Goal: Task Accomplishment & Management: Use online tool/utility

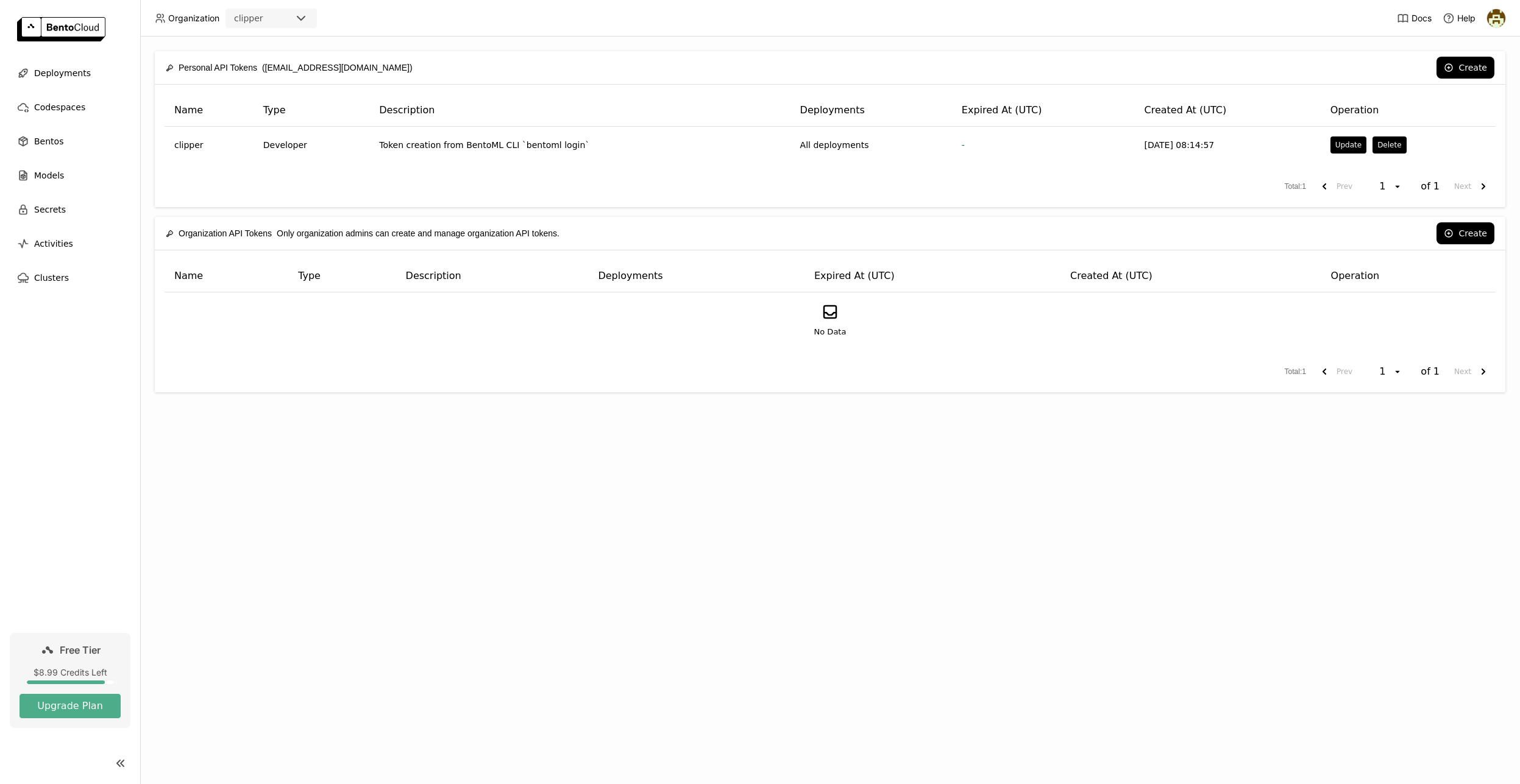
click at [72, 652] on span "Free Tier" at bounding box center [80, 649] width 41 height 12
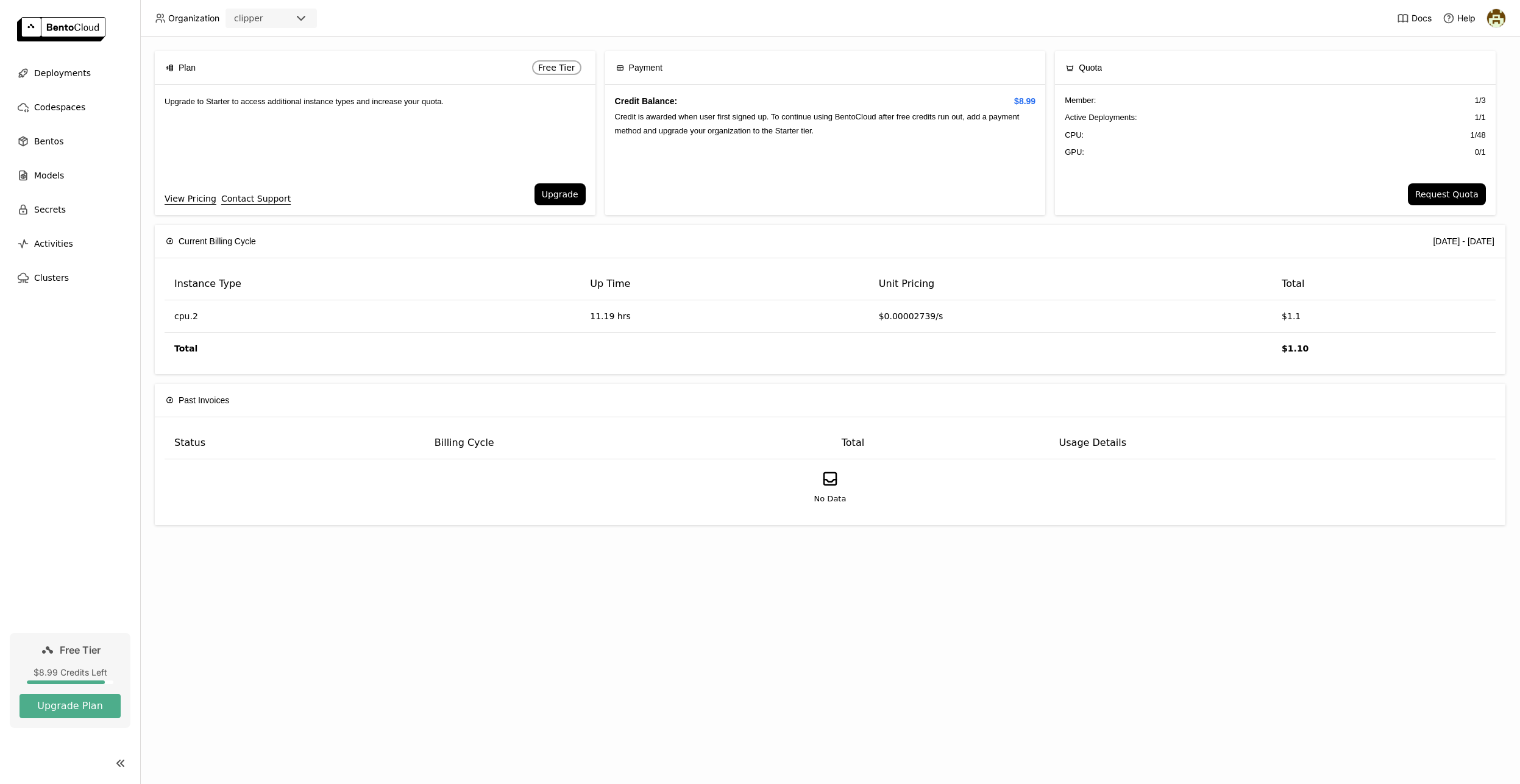
click at [1479, 150] on span "0 / 1" at bounding box center [1481, 151] width 11 height 12
click at [1476, 137] on span "1 / 48" at bounding box center [1477, 135] width 15 height 12
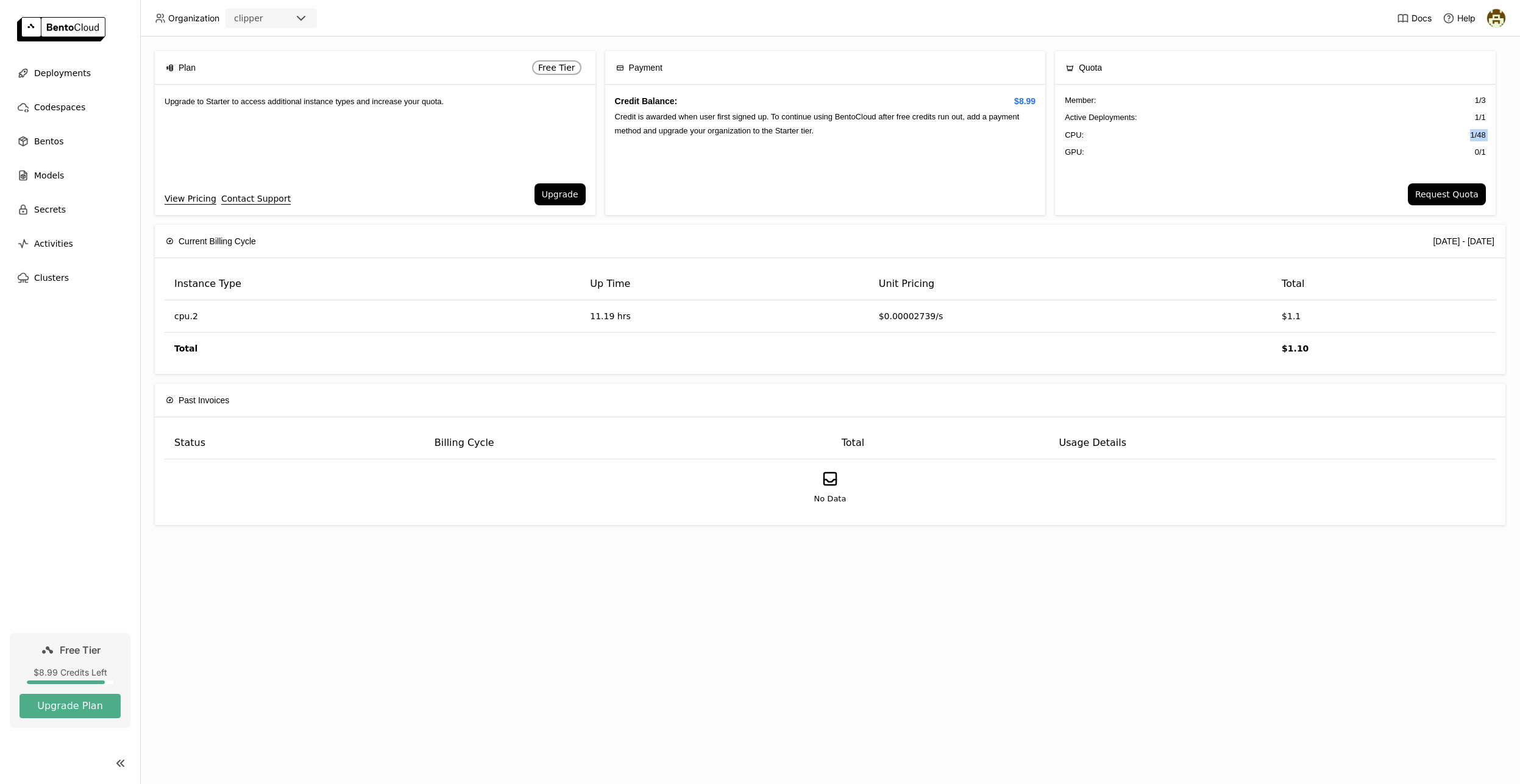
click at [1476, 137] on span "1 / 48" at bounding box center [1477, 135] width 15 height 12
click at [1450, 194] on button "Request Quota" at bounding box center [1447, 194] width 78 height 22
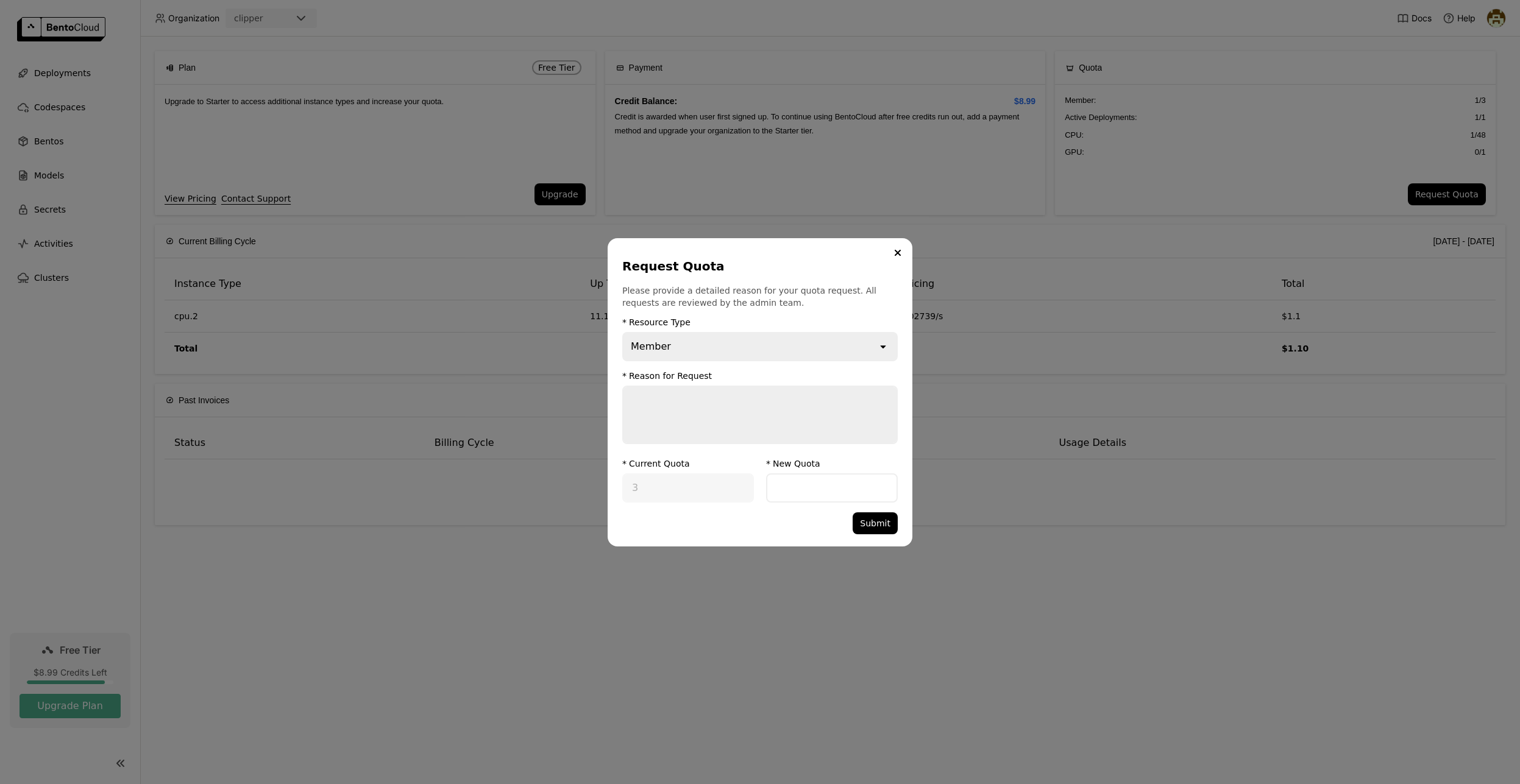
click at [792, 411] on textarea "dialog" at bounding box center [760, 415] width 273 height 56
click at [896, 256] on button "Close" at bounding box center [898, 253] width 15 height 15
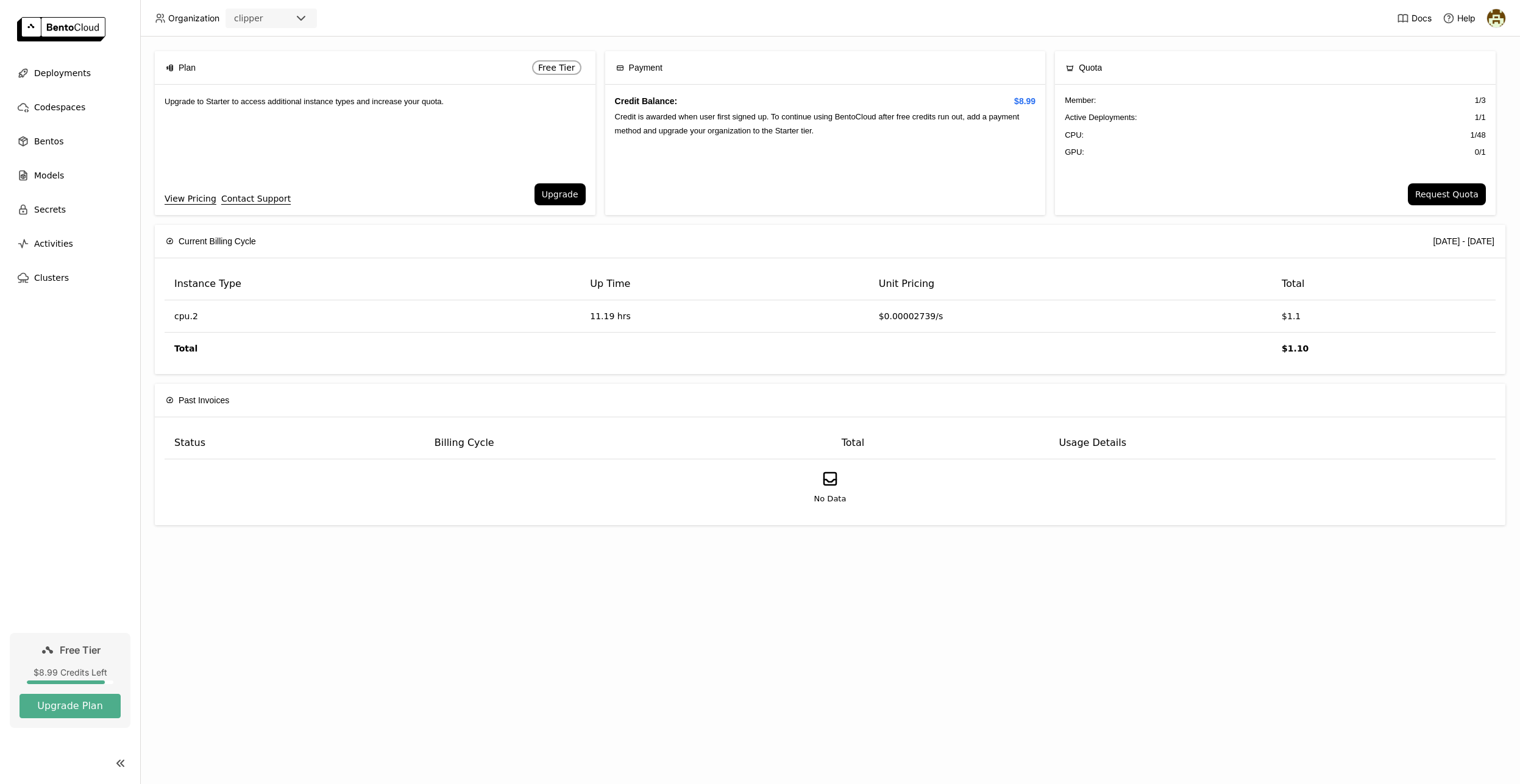
click at [1080, 136] on span "CPU:" at bounding box center [1074, 135] width 19 height 12
